Goal: Check status: Check status

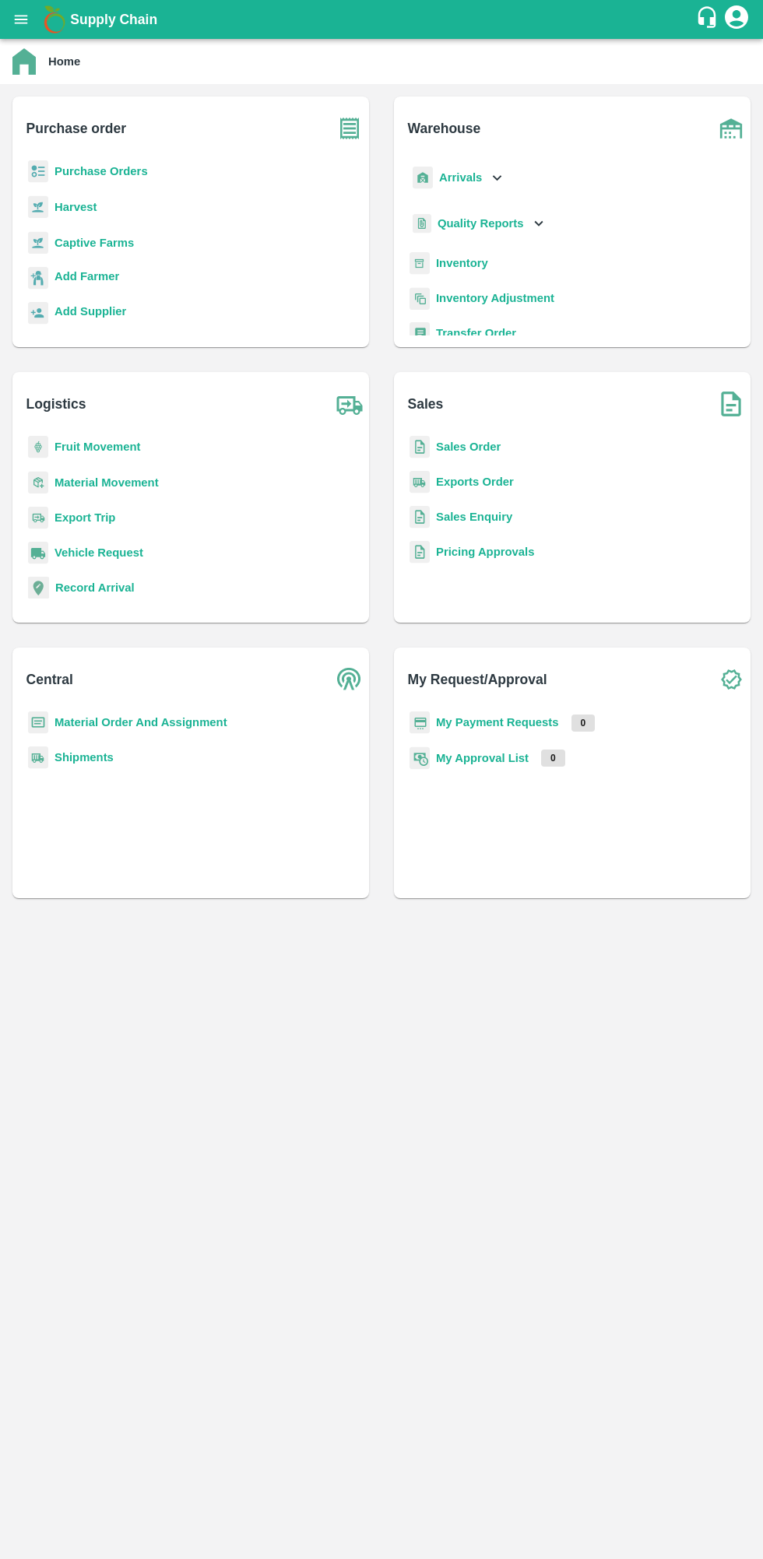
click at [447, 722] on b "My Payment Requests" at bounding box center [497, 722] width 123 height 12
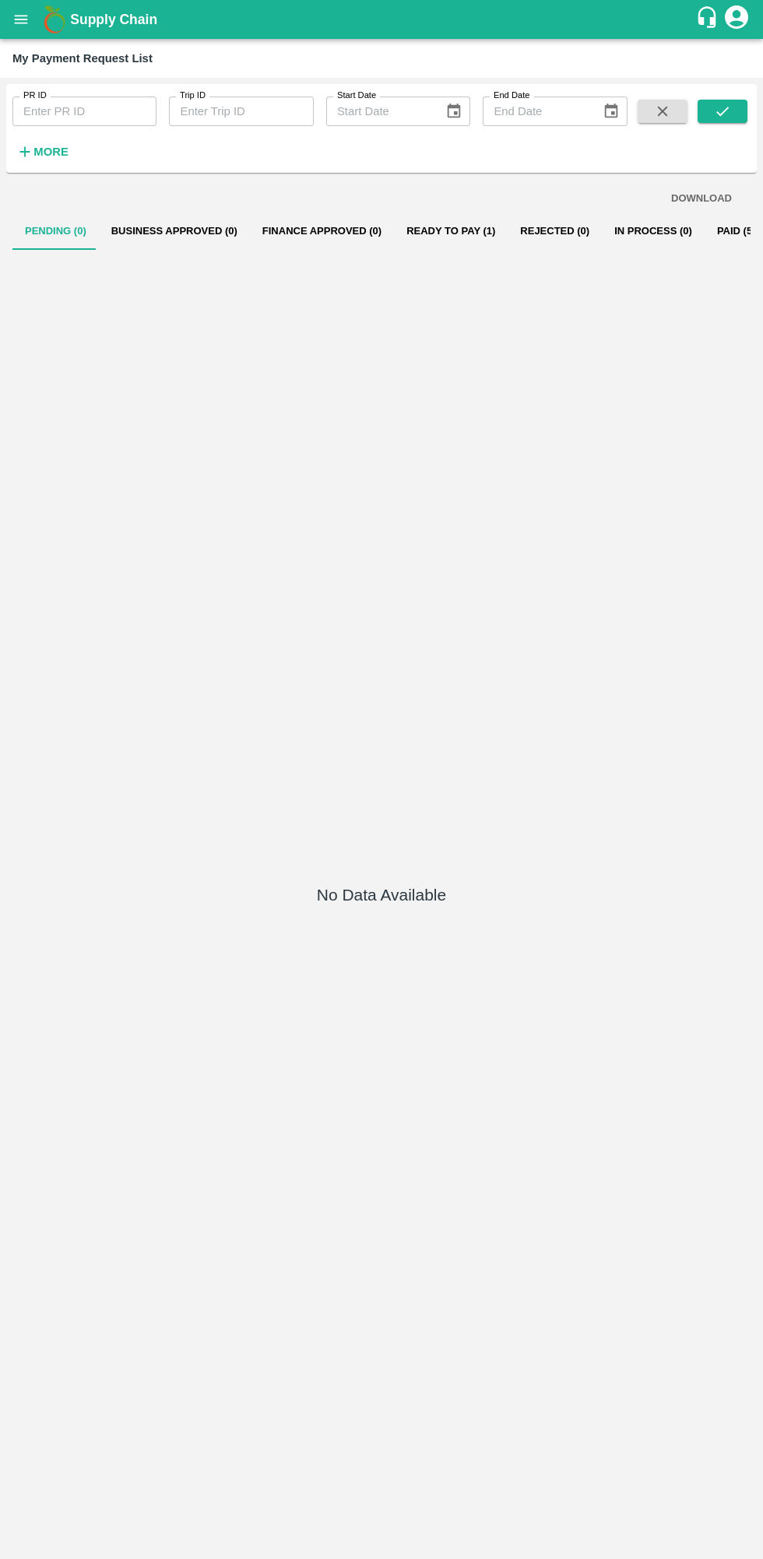
click at [424, 226] on button "Ready To Pay (1)" at bounding box center [451, 230] width 114 height 37
